Goal: Task Accomplishment & Management: Manage account settings

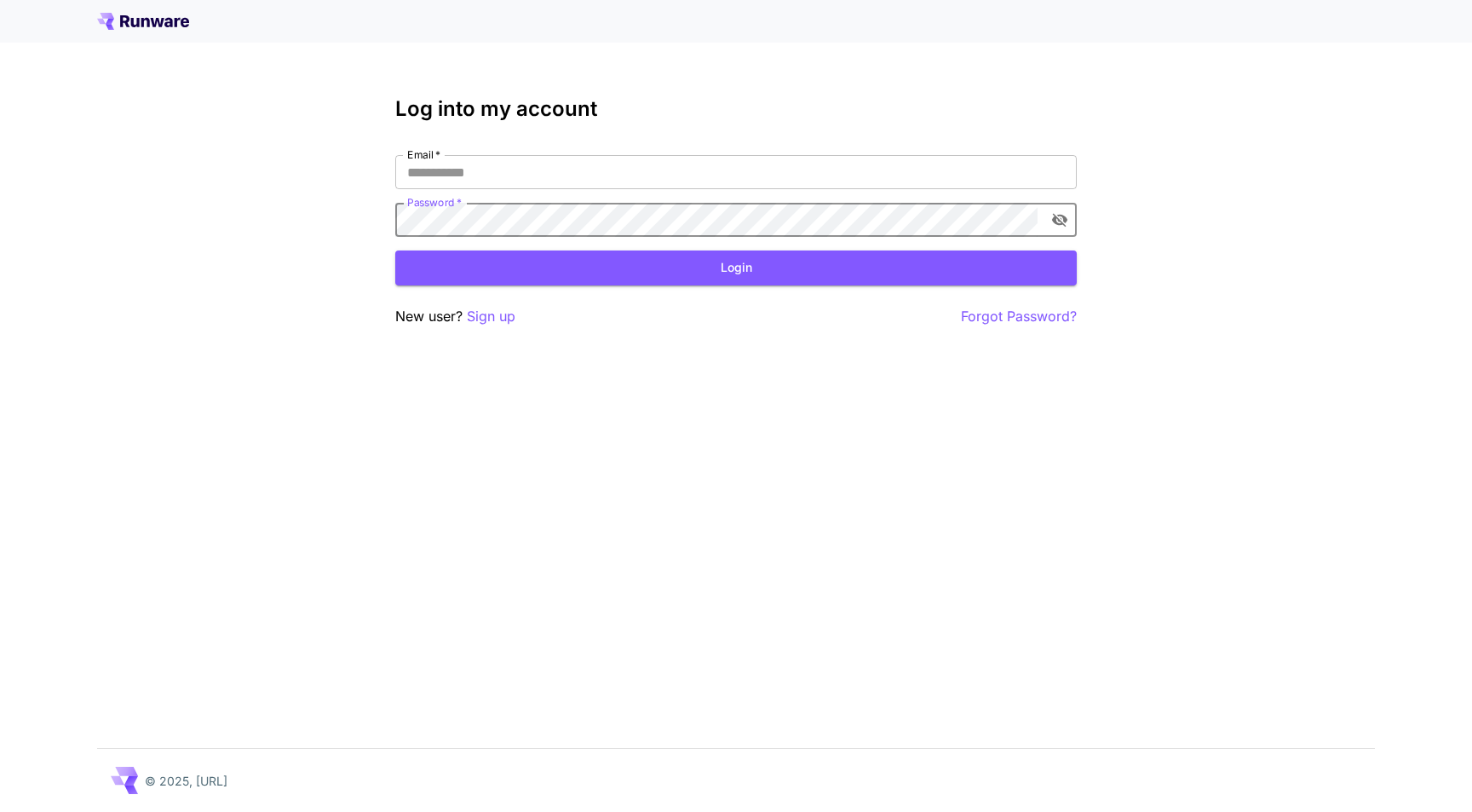
click at [152, 22] on icon at bounding box center [157, 22] width 14 height 9
click at [489, 176] on input "Email   *" at bounding box center [736, 172] width 681 height 34
click at [1016, 308] on p "Forgot Password?" at bounding box center [1019, 316] width 116 height 21
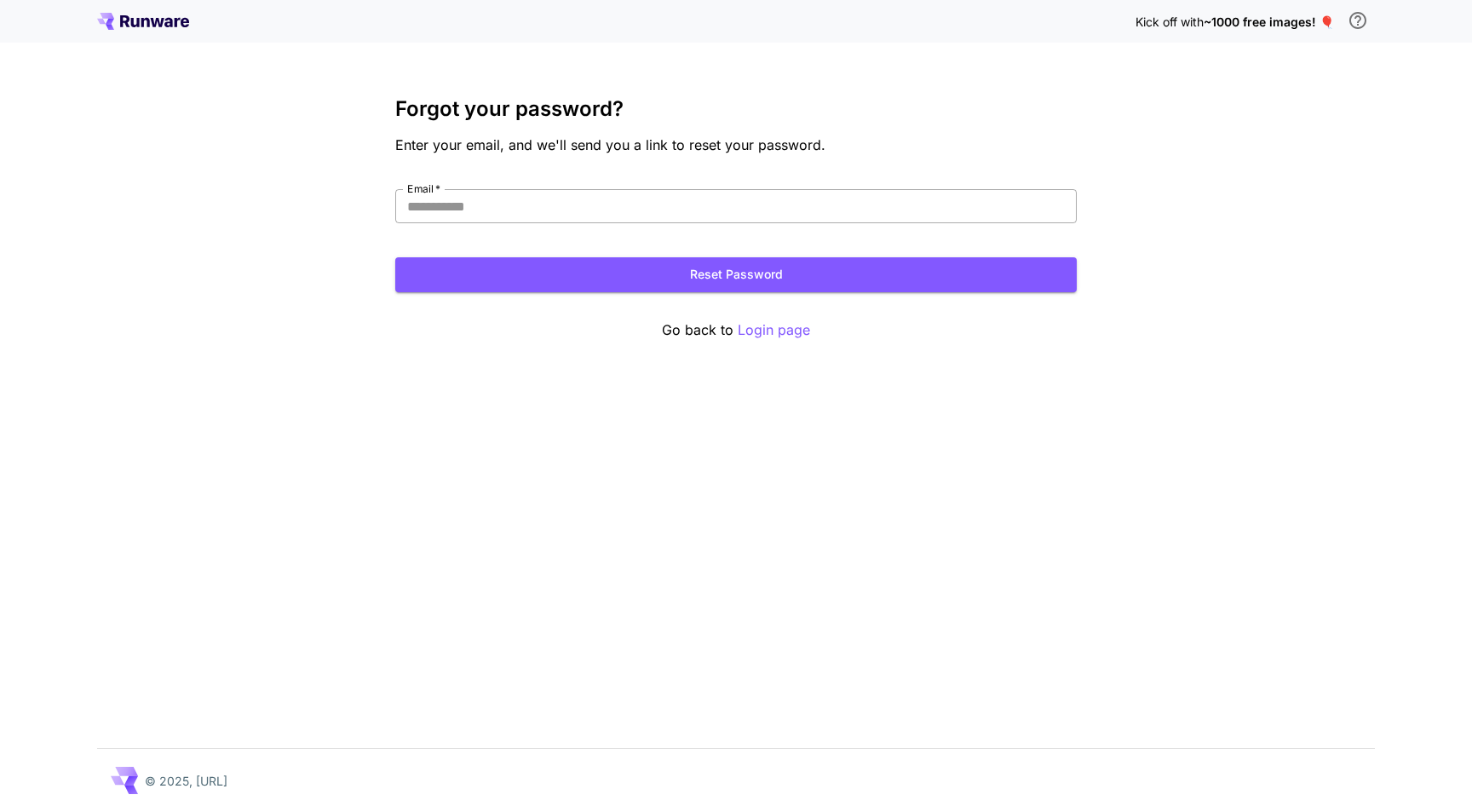
click at [575, 196] on input "Email   *" at bounding box center [736, 206] width 681 height 34
type input "**********"
click at [668, 278] on button "Reset Password" at bounding box center [736, 274] width 681 height 35
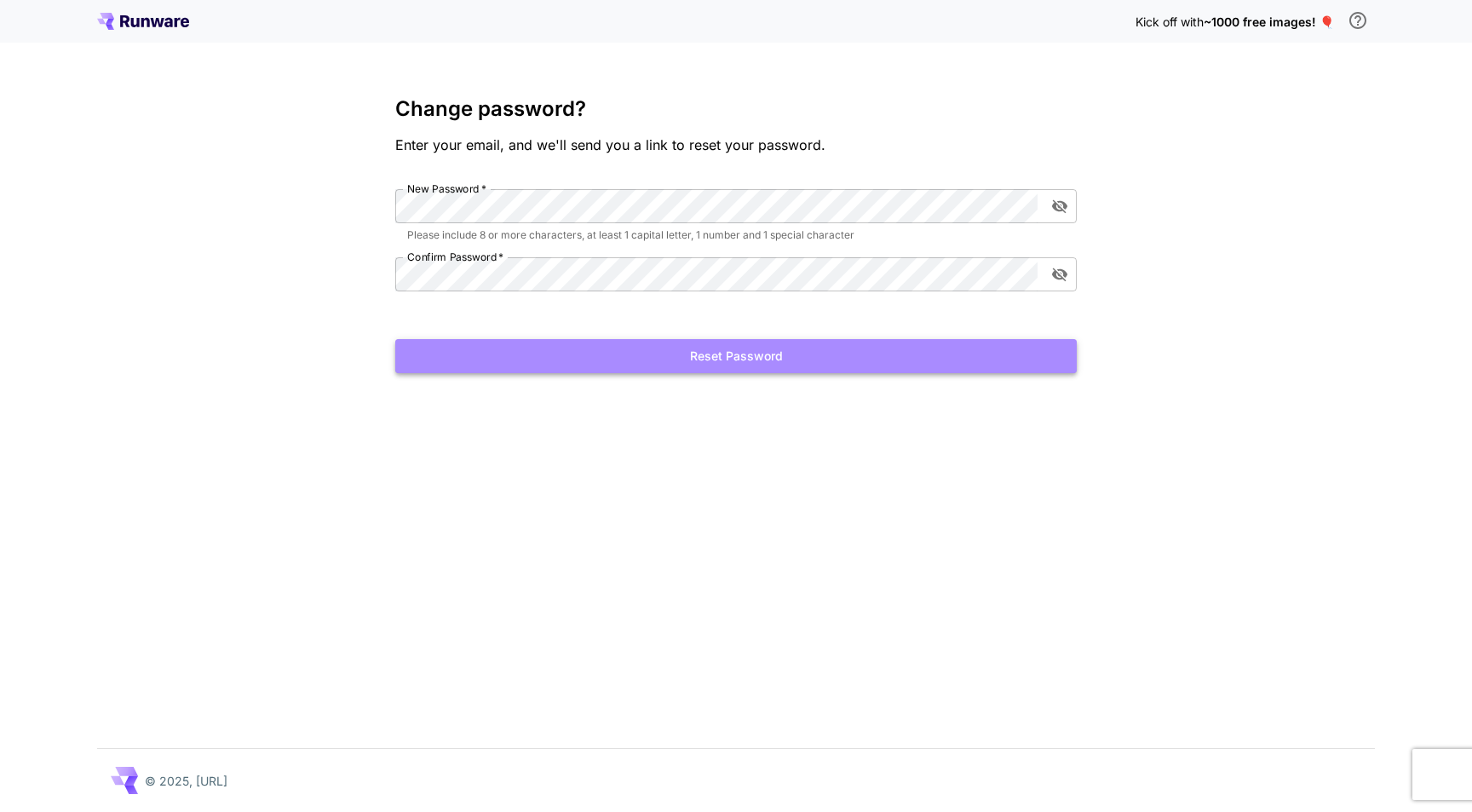
click at [778, 358] on button "Reset Password" at bounding box center [736, 356] width 681 height 35
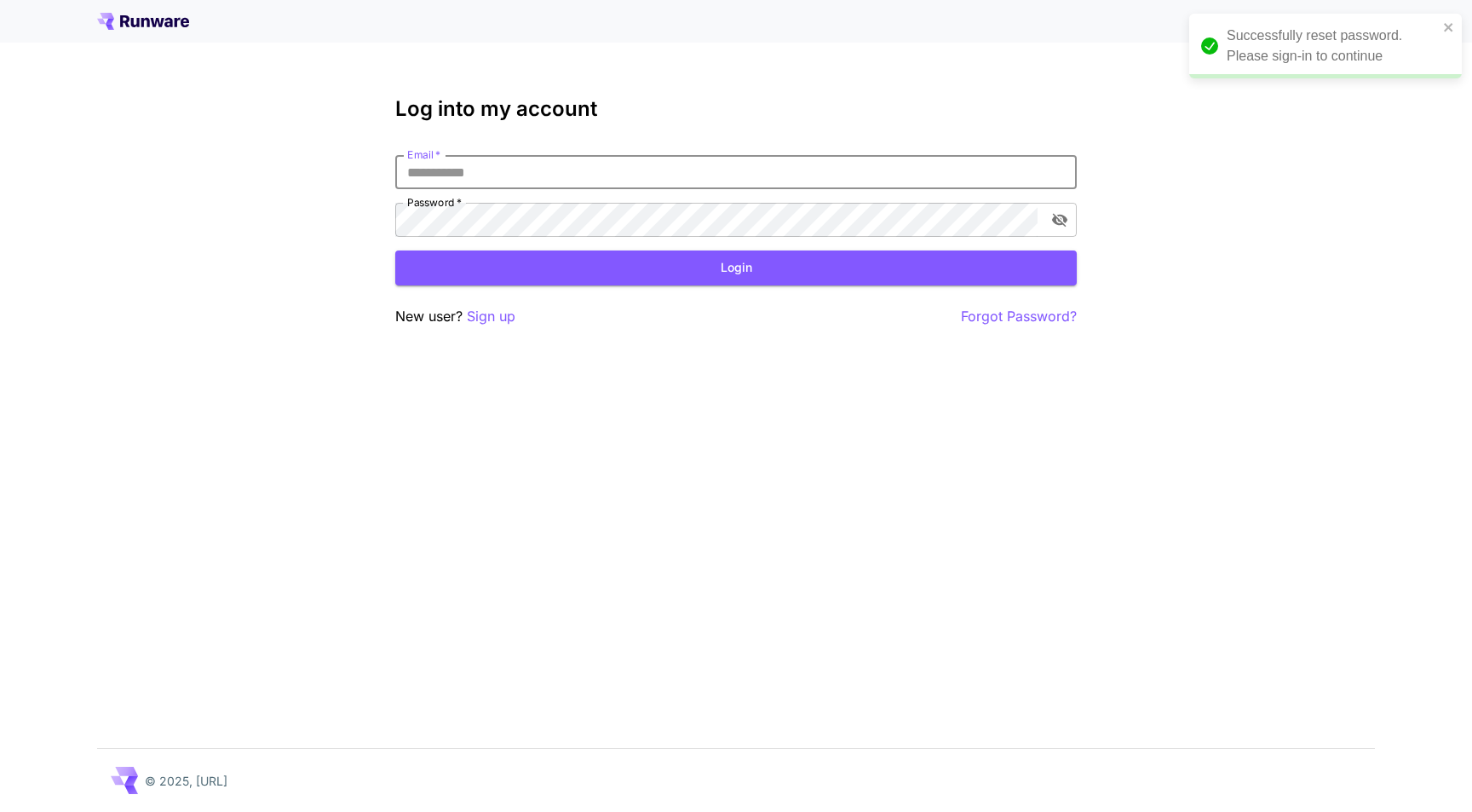
click at [676, 163] on input "Email   *" at bounding box center [736, 172] width 681 height 34
type input "**********"
click at [721, 273] on button "Login" at bounding box center [736, 267] width 681 height 35
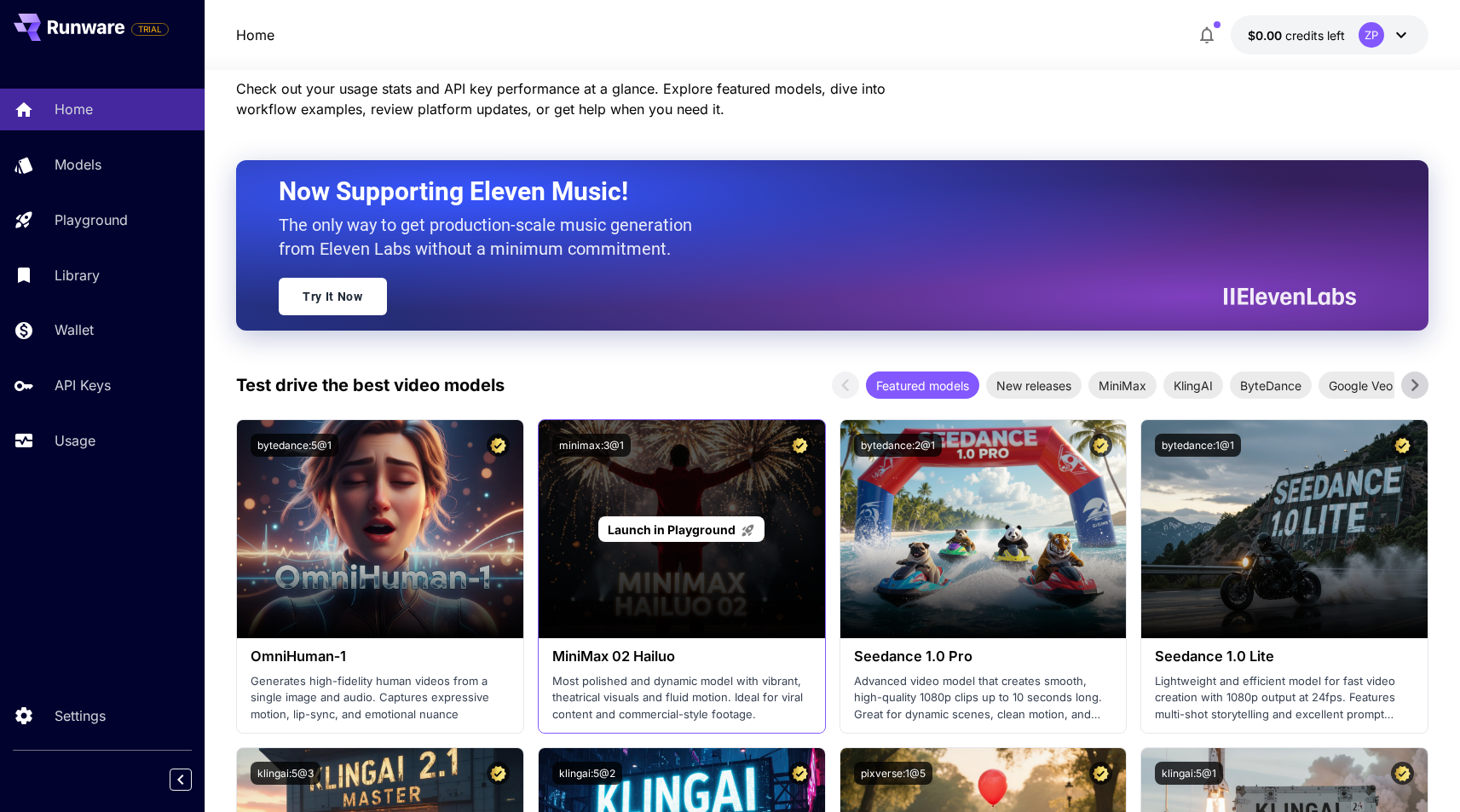
scroll to position [245, 0]
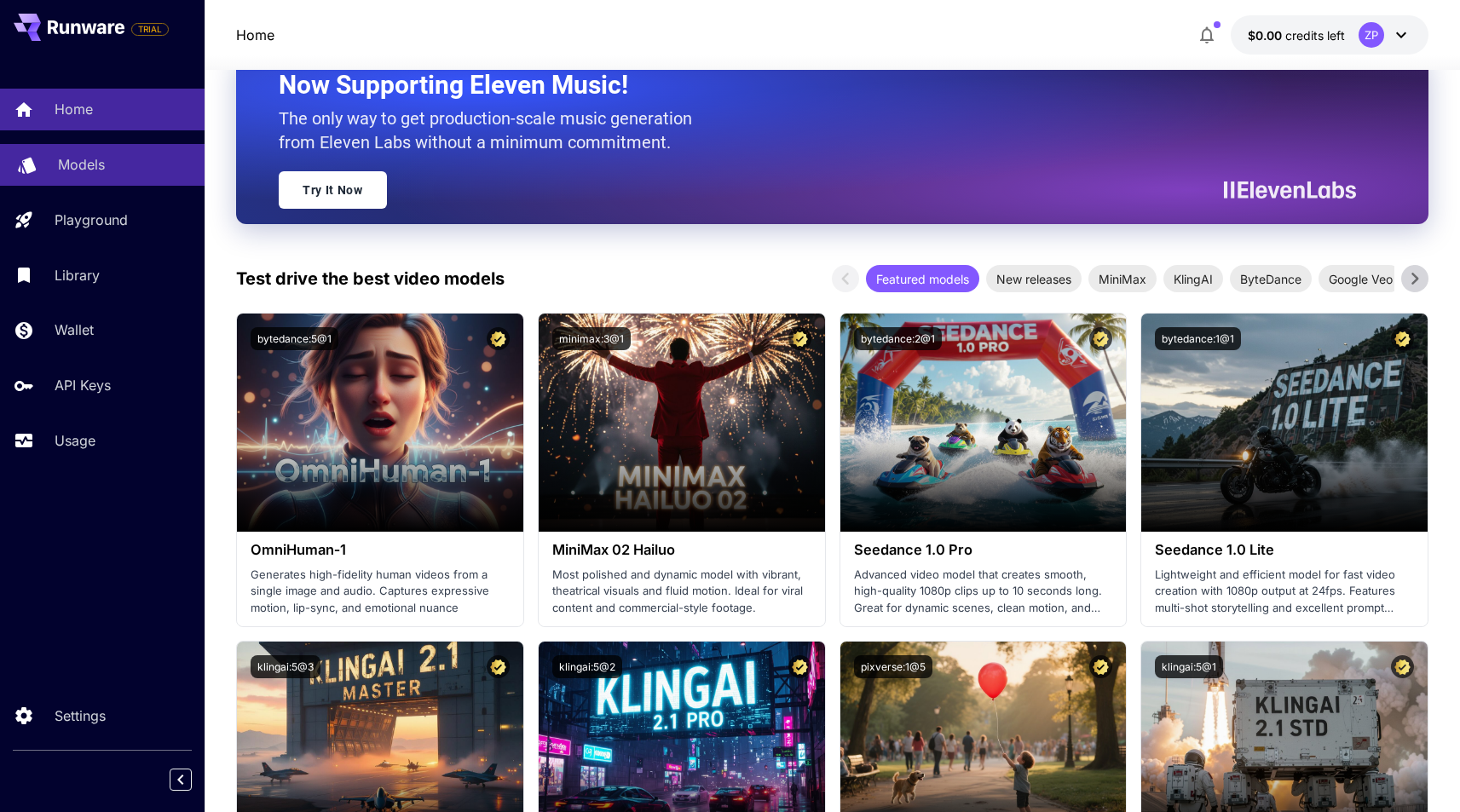
click at [108, 171] on div "Models" at bounding box center [124, 164] width 133 height 21
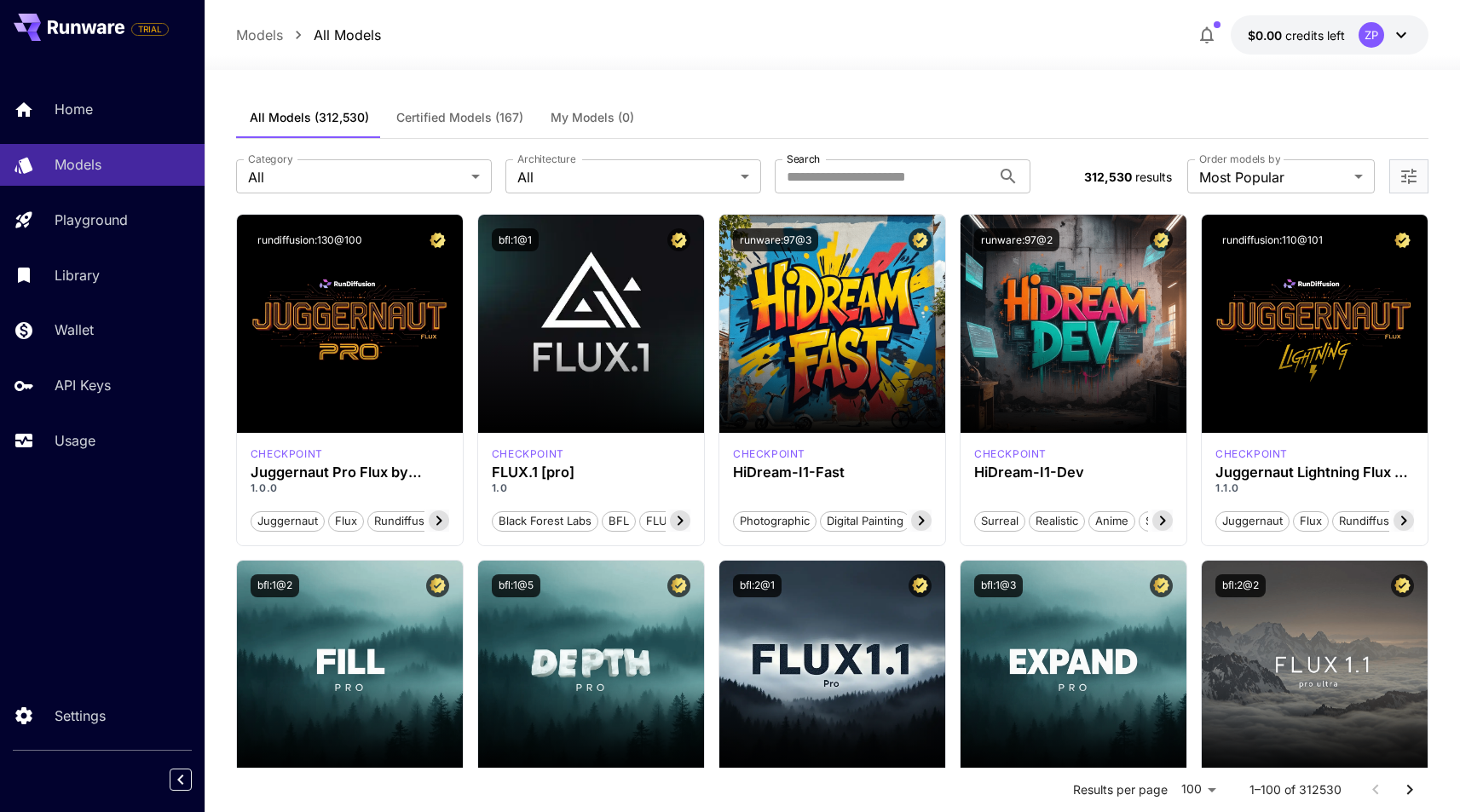
click at [70, 21] on icon at bounding box center [86, 27] width 77 height 14
click at [93, 110] on p "Home" at bounding box center [77, 109] width 38 height 21
